Goal: Task Accomplishment & Management: Manage account settings

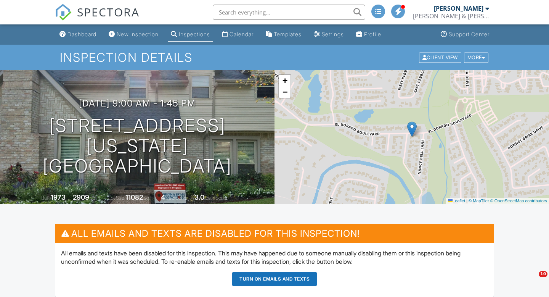
click at [80, 35] on div "Dashboard" at bounding box center [82, 34] width 29 height 6
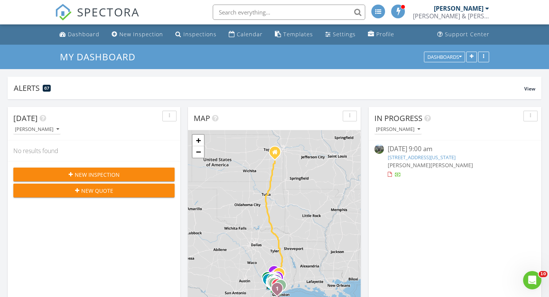
click at [427, 155] on link "2903 Blue Lakes Ln, Missouri City, TX 77459" at bounding box center [422, 157] width 68 height 7
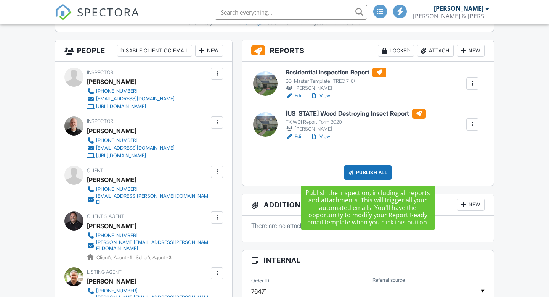
click at [367, 172] on div "Publish All" at bounding box center [369, 172] width 48 height 14
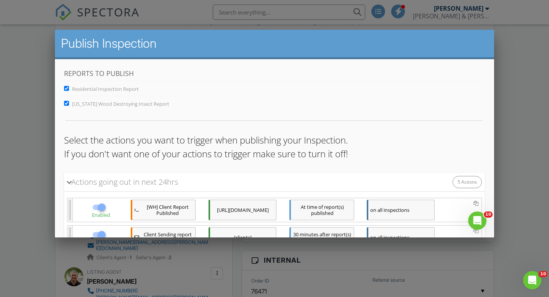
scroll to position [158, 0]
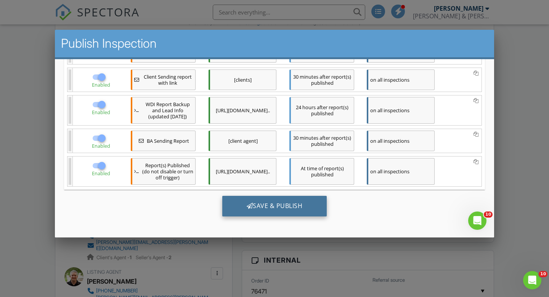
click at [274, 207] on div "Save & Publish" at bounding box center [274, 205] width 105 height 21
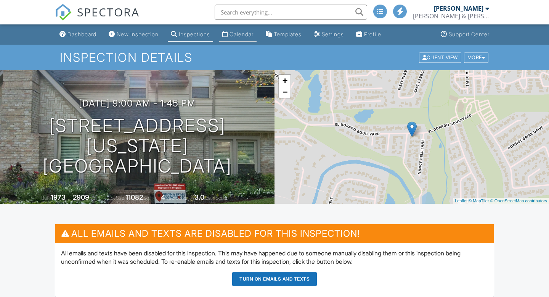
click at [239, 35] on div "Calendar" at bounding box center [242, 34] width 24 height 6
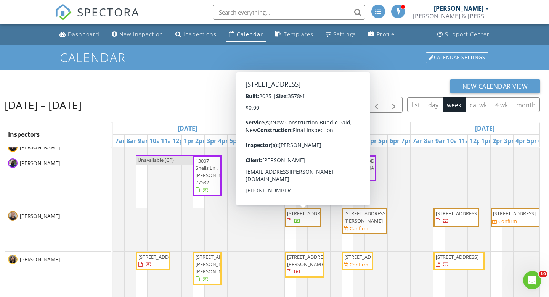
scroll to position [9, 0]
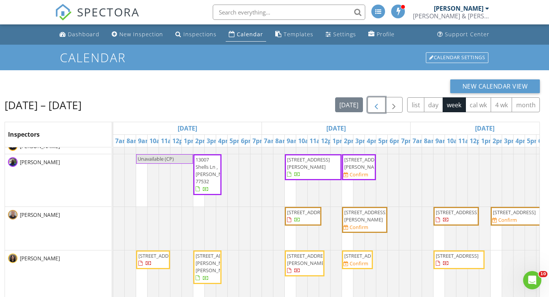
click at [375, 101] on span "button" at bounding box center [376, 104] width 9 height 9
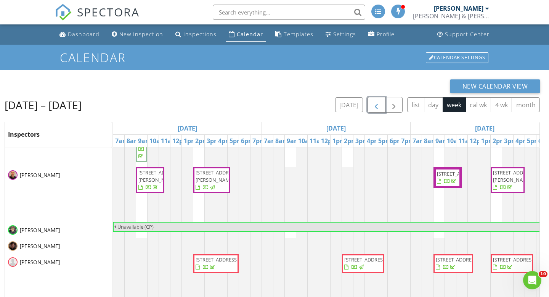
scroll to position [1019, 0]
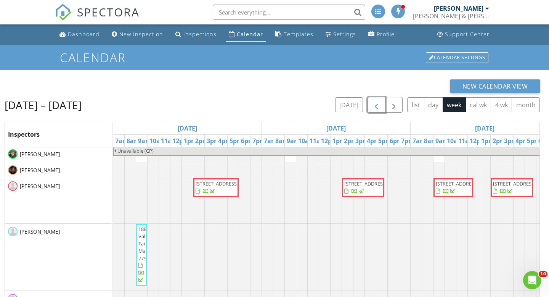
click at [379, 101] on span "button" at bounding box center [376, 104] width 9 height 9
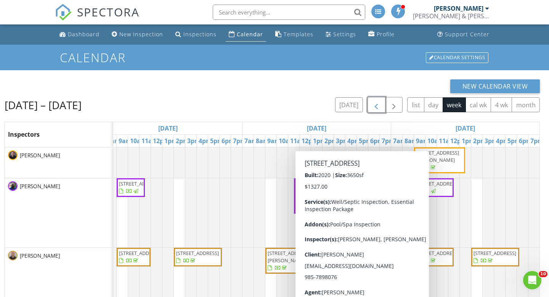
click at [376, 101] on span "button" at bounding box center [376, 104] width 9 height 9
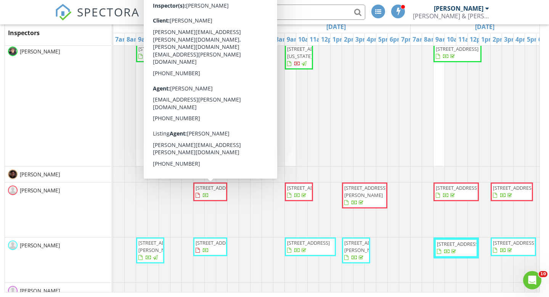
click at [212, 191] on span "[STREET_ADDRESS]" at bounding box center [217, 187] width 43 height 7
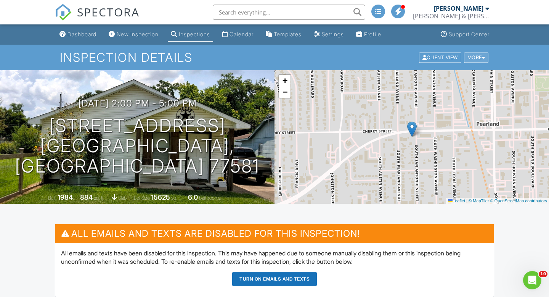
click at [480, 59] on div "More" at bounding box center [476, 57] width 25 height 10
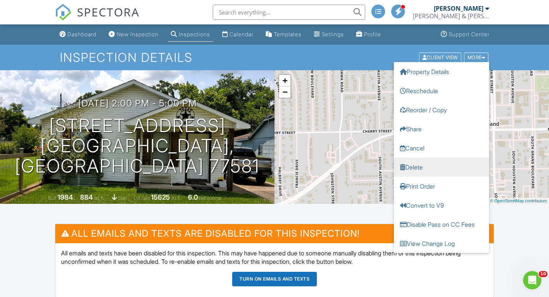
click at [419, 167] on link "Delete" at bounding box center [441, 166] width 95 height 19
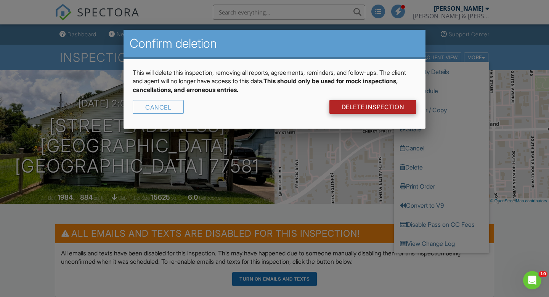
click at [372, 105] on link "DELETE Inspection" at bounding box center [373, 107] width 87 height 14
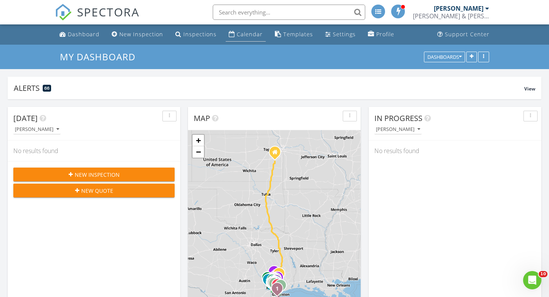
click at [241, 33] on div "Calendar" at bounding box center [250, 34] width 26 height 7
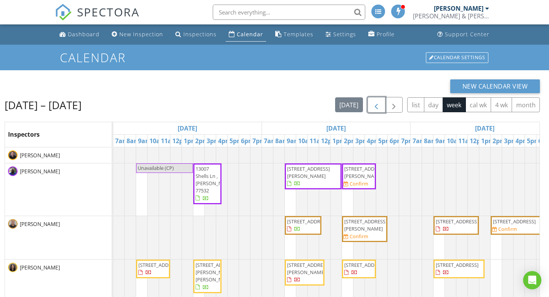
click at [375, 103] on span "button" at bounding box center [376, 104] width 9 height 9
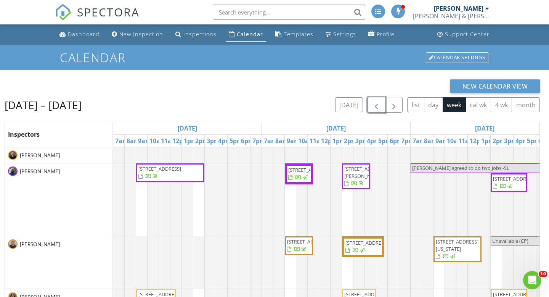
click at [375, 103] on span "button" at bounding box center [376, 104] width 9 height 9
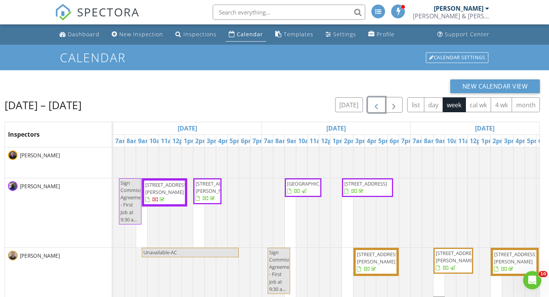
click at [375, 103] on span "button" at bounding box center [376, 104] width 9 height 9
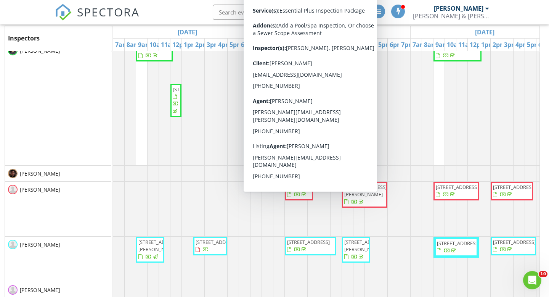
scroll to position [101, 0]
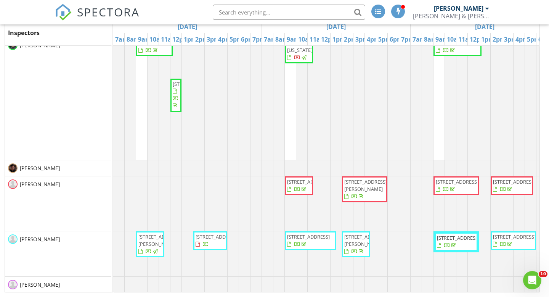
click at [218, 240] on span "2436 S San Antonio St, Pearland 77581" at bounding box center [217, 236] width 43 height 7
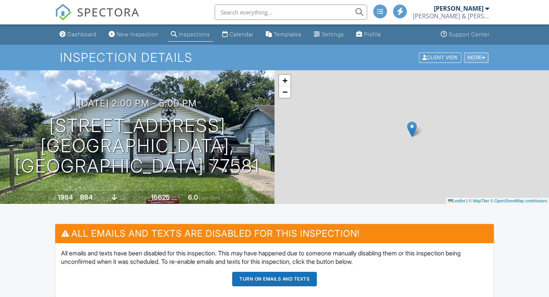
click at [478, 56] on div "More" at bounding box center [476, 57] width 25 height 10
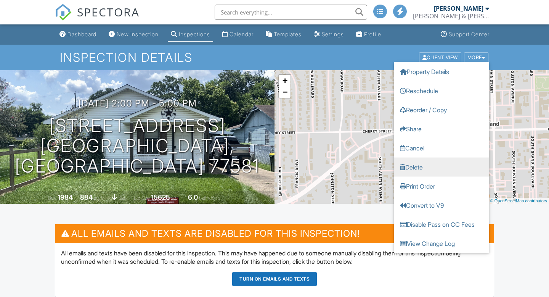
click at [417, 164] on link "Delete" at bounding box center [441, 166] width 95 height 19
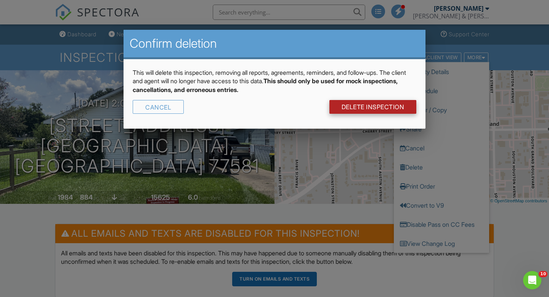
click at [371, 105] on link "DELETE Inspection" at bounding box center [373, 107] width 87 height 14
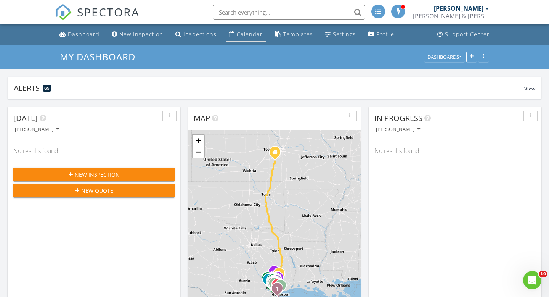
click at [239, 33] on div "Calendar" at bounding box center [250, 34] width 26 height 7
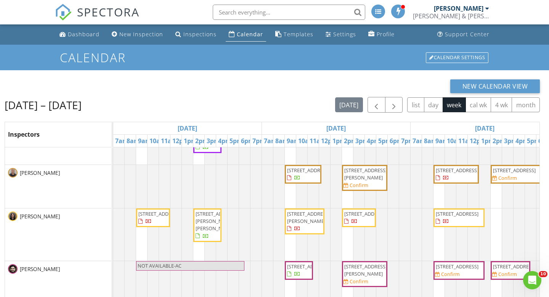
scroll to position [52, 0]
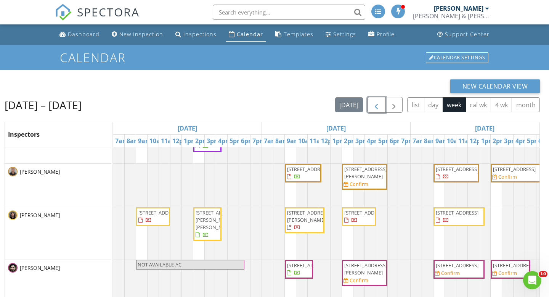
click at [375, 104] on span "button" at bounding box center [376, 104] width 9 height 9
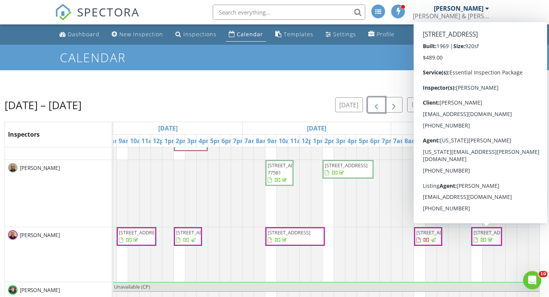
click at [479, 236] on span "424 15th St #105, Galveston 77550" at bounding box center [495, 232] width 43 height 7
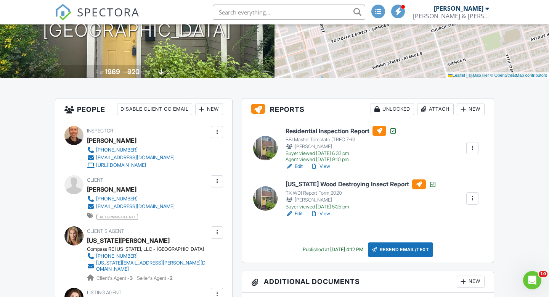
click at [326, 165] on link "View" at bounding box center [321, 167] width 20 height 8
click at [326, 214] on link "View" at bounding box center [321, 214] width 20 height 8
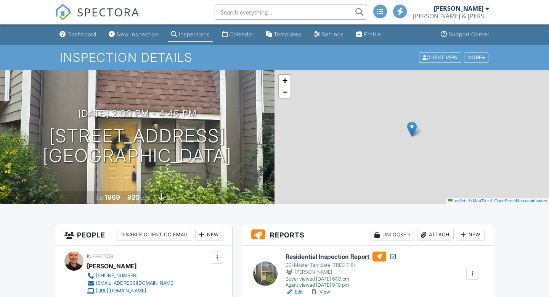
click at [326, 288] on link "View" at bounding box center [321, 292] width 20 height 8
